Goal: Information Seeking & Learning: Learn about a topic

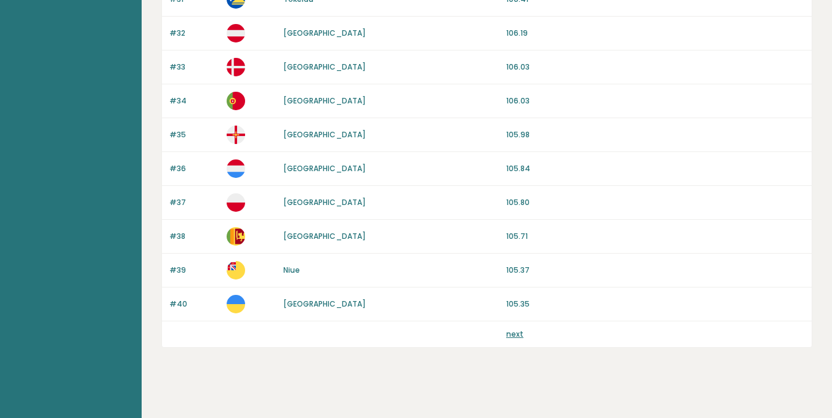
scroll to position [1182, 0]
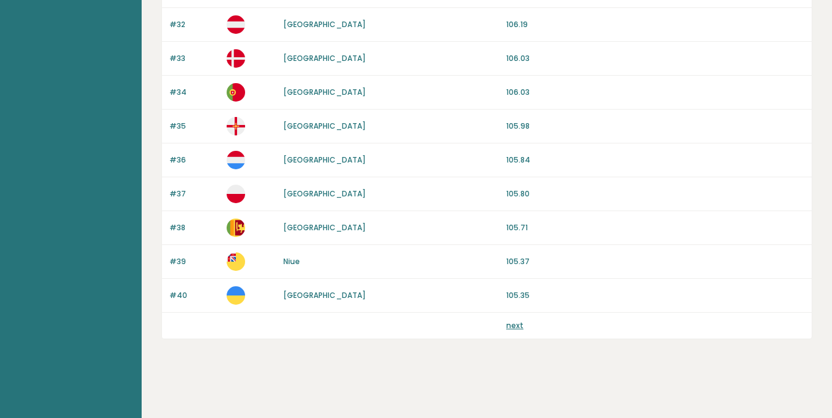
click at [511, 328] on link "next" at bounding box center [514, 325] width 17 height 10
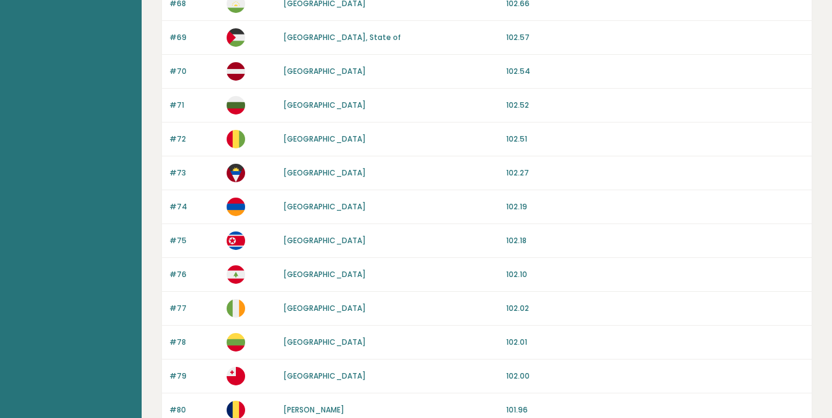
scroll to position [1182, 0]
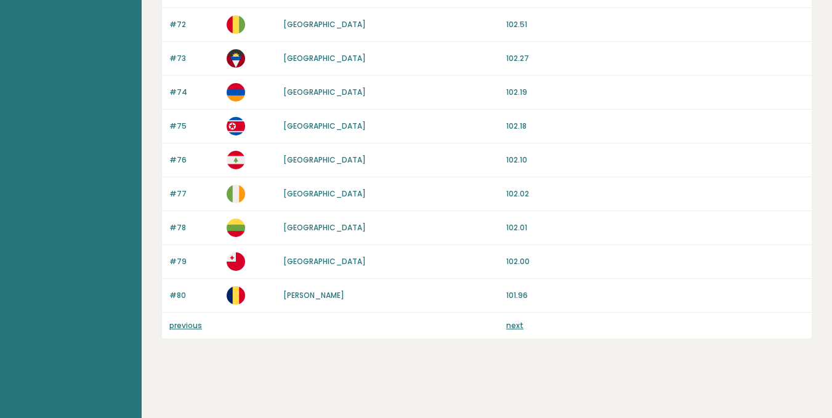
click at [517, 328] on link "next" at bounding box center [514, 325] width 17 height 10
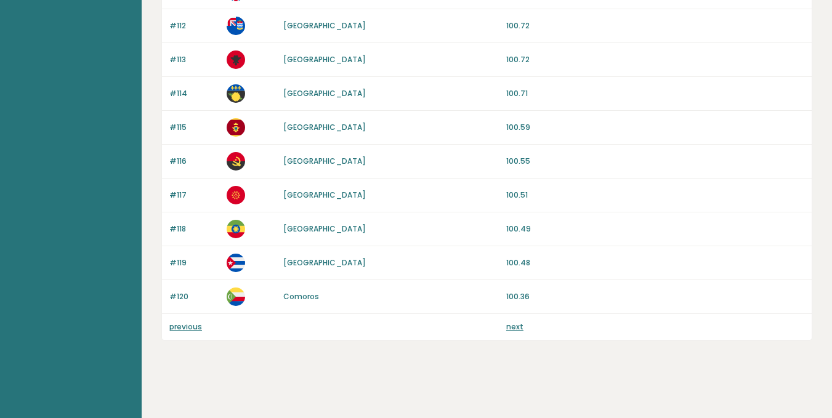
scroll to position [1182, 0]
click at [511, 325] on link "next" at bounding box center [514, 325] width 17 height 10
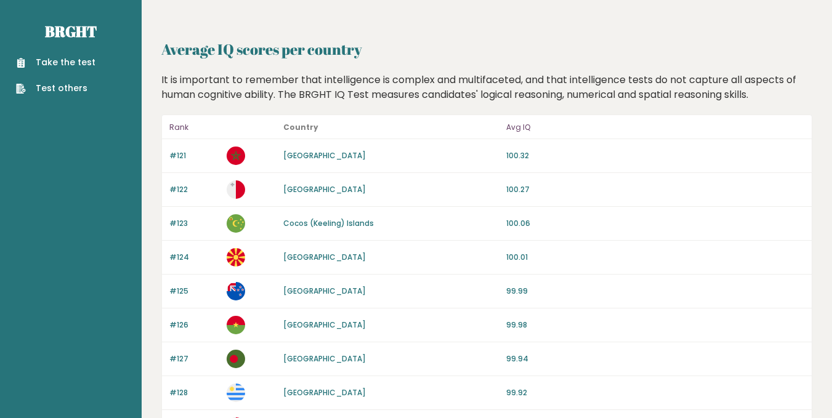
scroll to position [1182, 0]
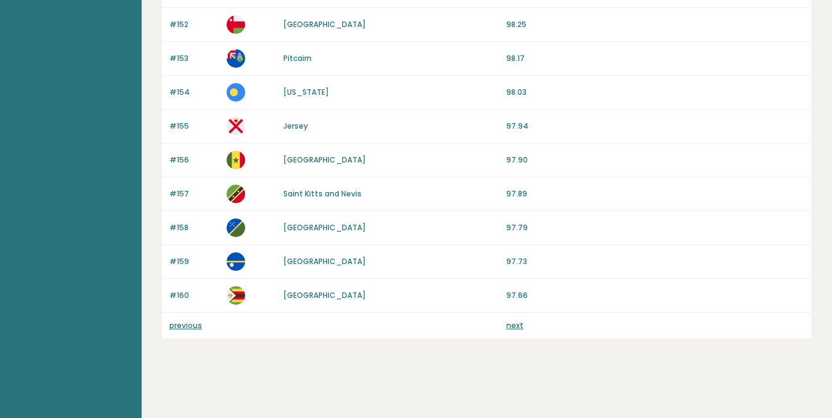
click at [510, 327] on link "next" at bounding box center [514, 325] width 17 height 10
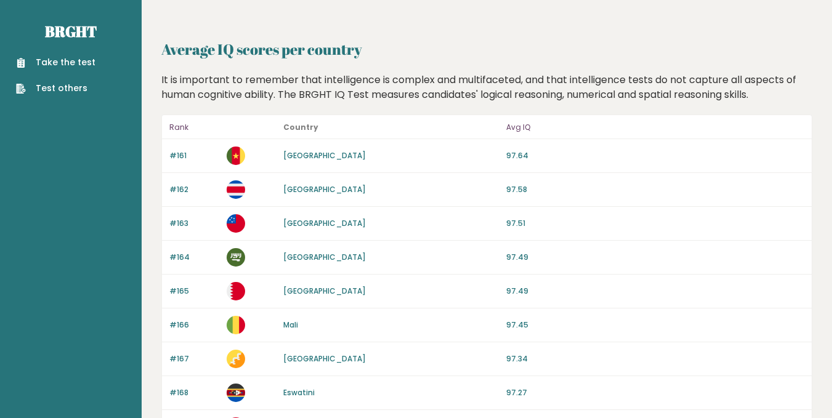
scroll to position [1182, 0]
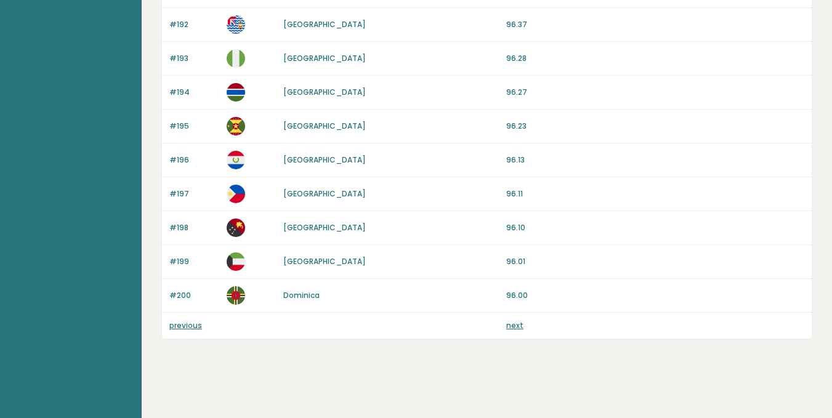
click at [511, 328] on link "next" at bounding box center [514, 325] width 17 height 10
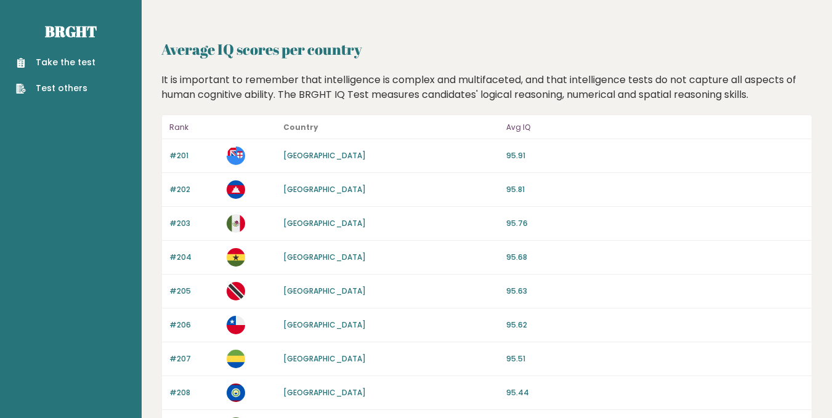
scroll to position [978, 0]
